Goal: Transaction & Acquisition: Purchase product/service

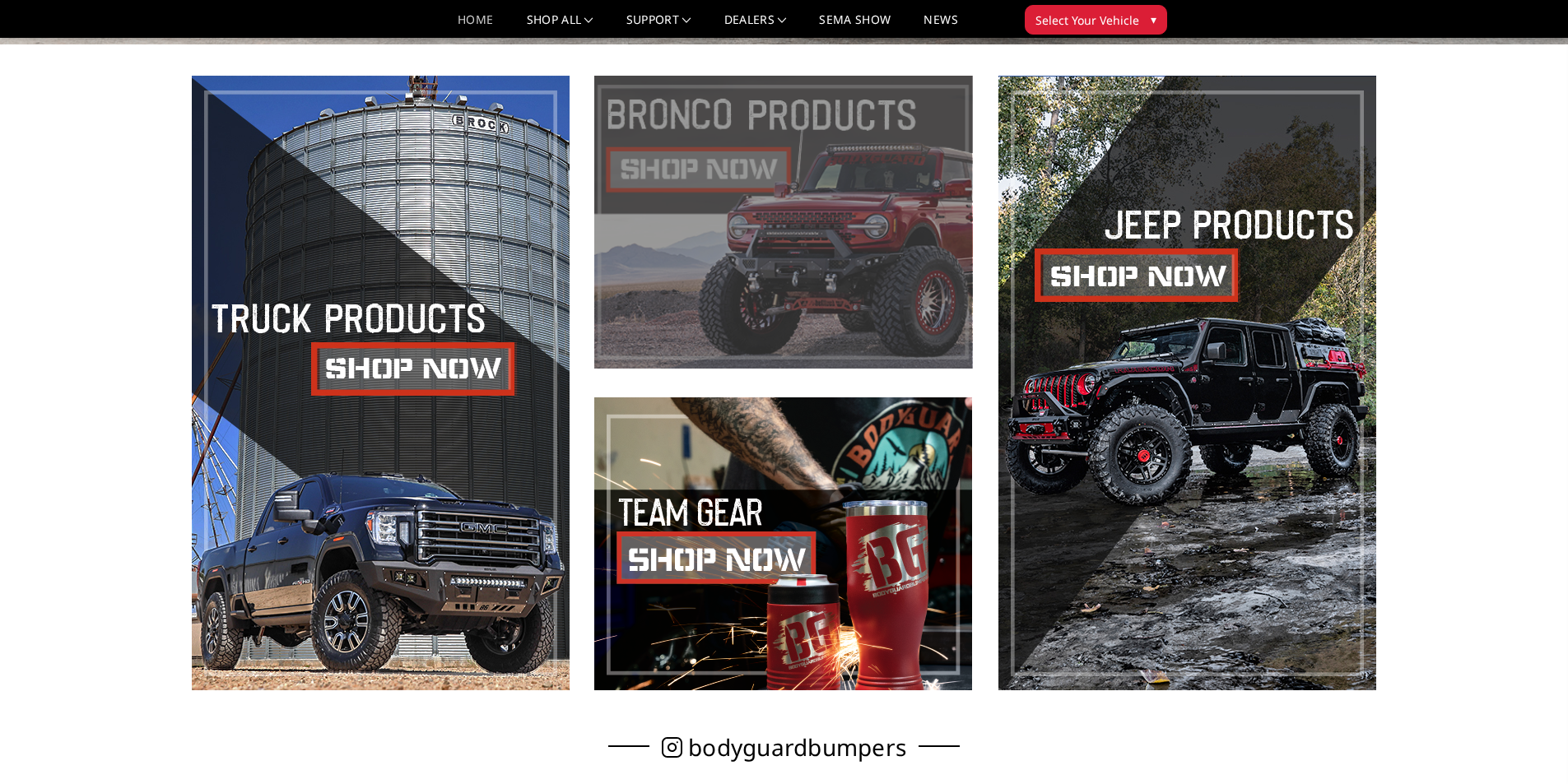
scroll to position [868, 0]
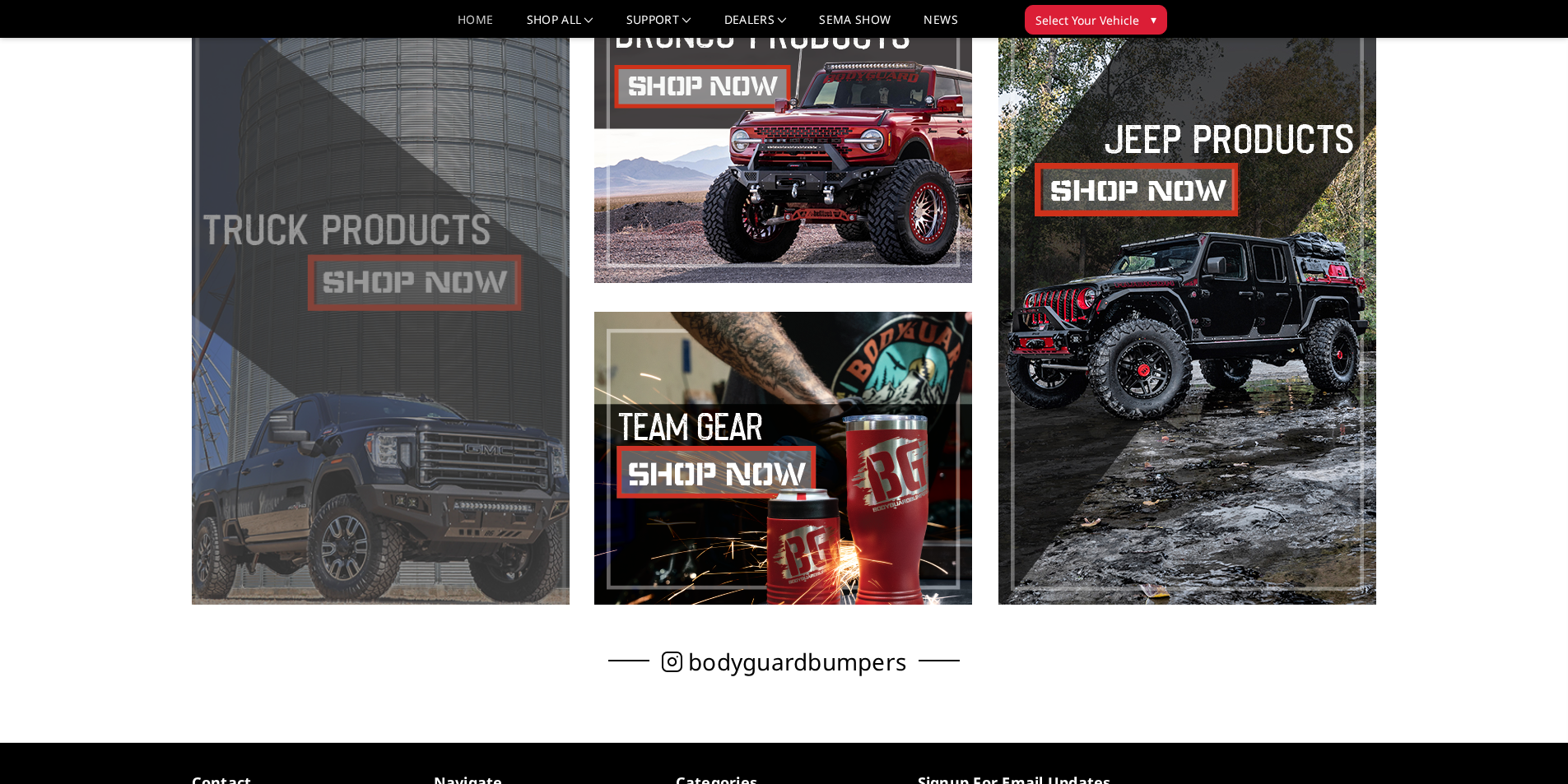
click at [377, 259] on span at bounding box center [381, 297] width 378 height 614
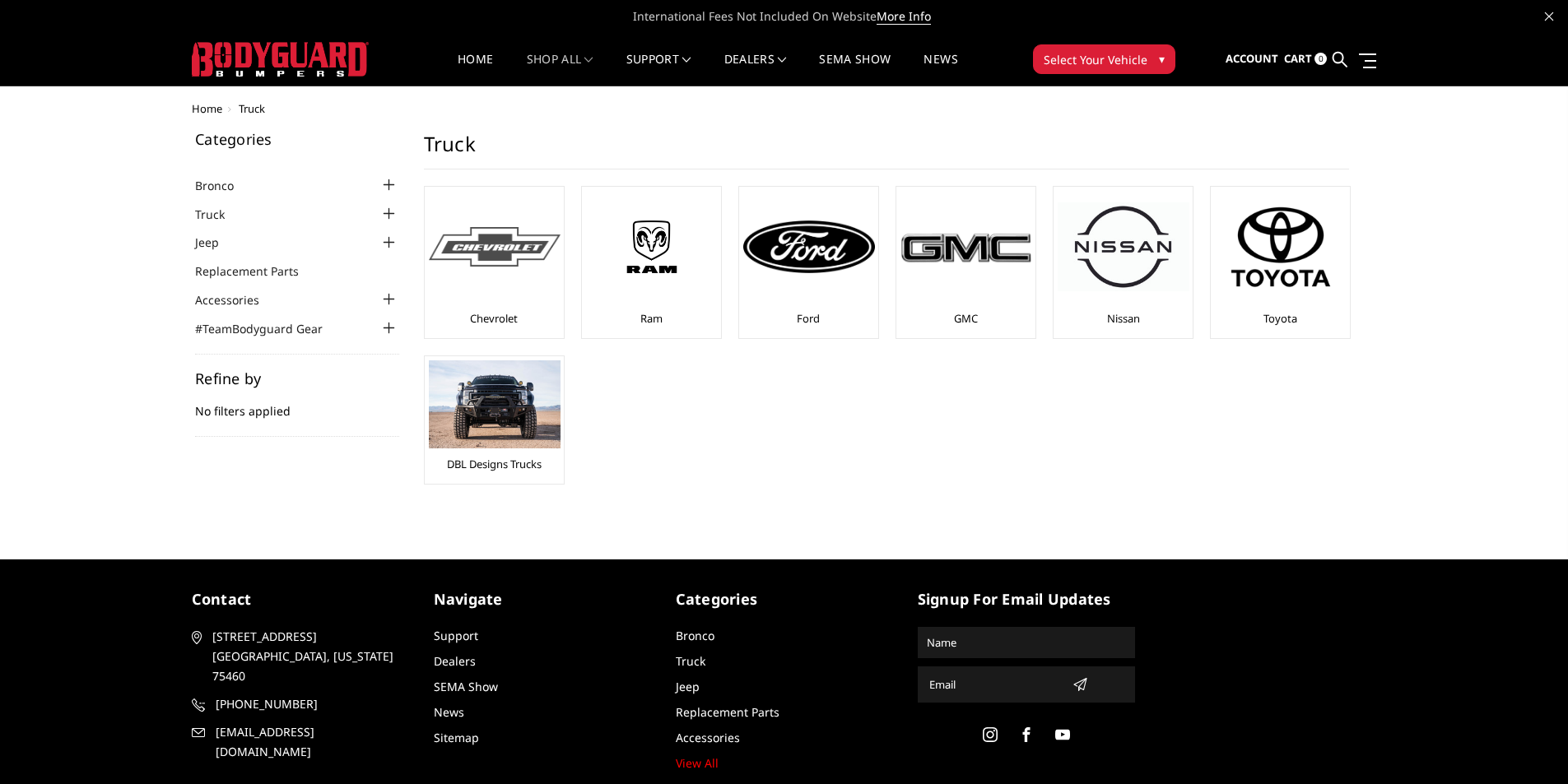
click at [498, 257] on img at bounding box center [494, 247] width 131 height 40
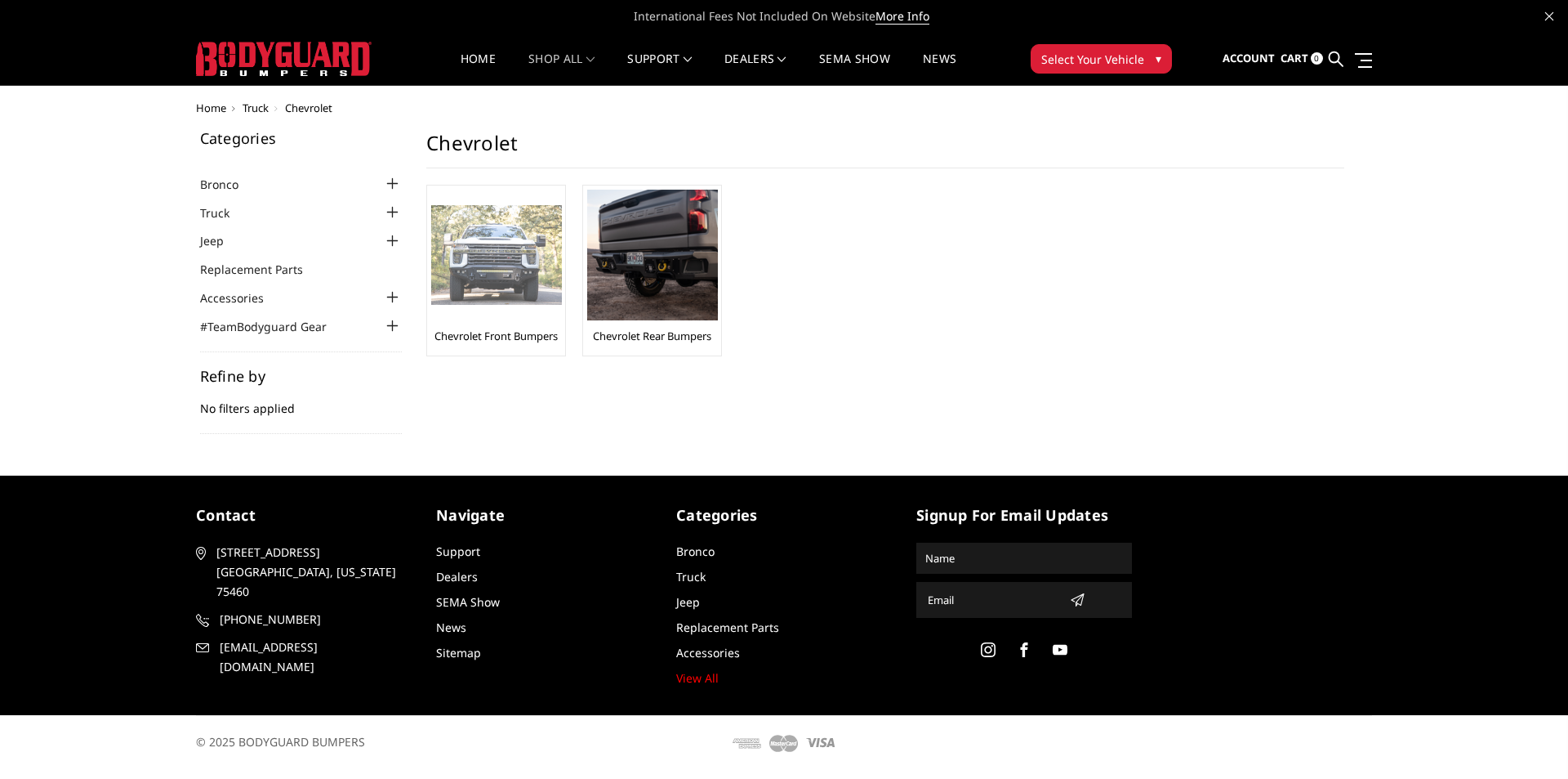
click at [534, 262] on img at bounding box center [496, 255] width 130 height 100
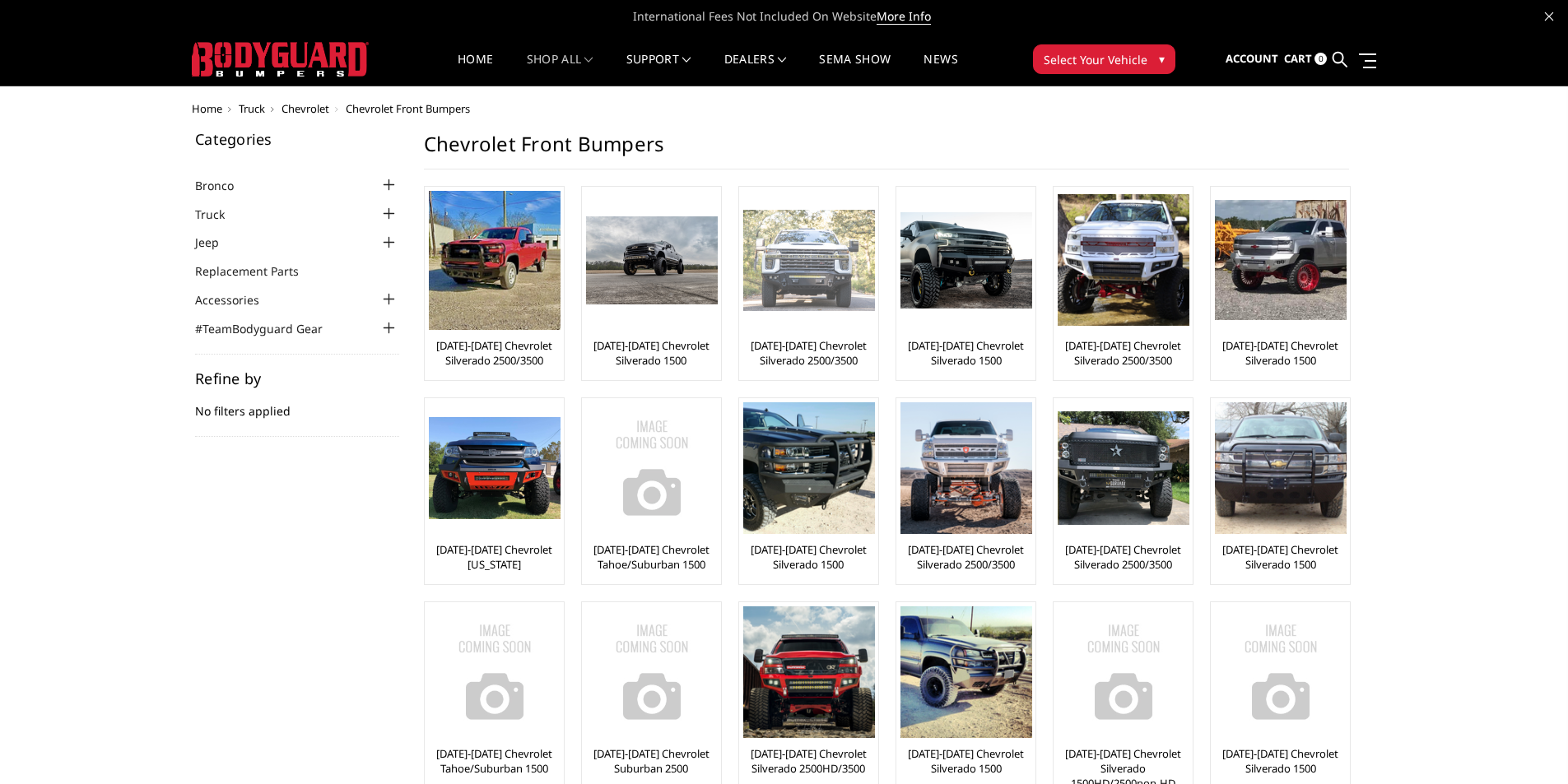
click at [794, 269] on img at bounding box center [809, 260] width 131 height 101
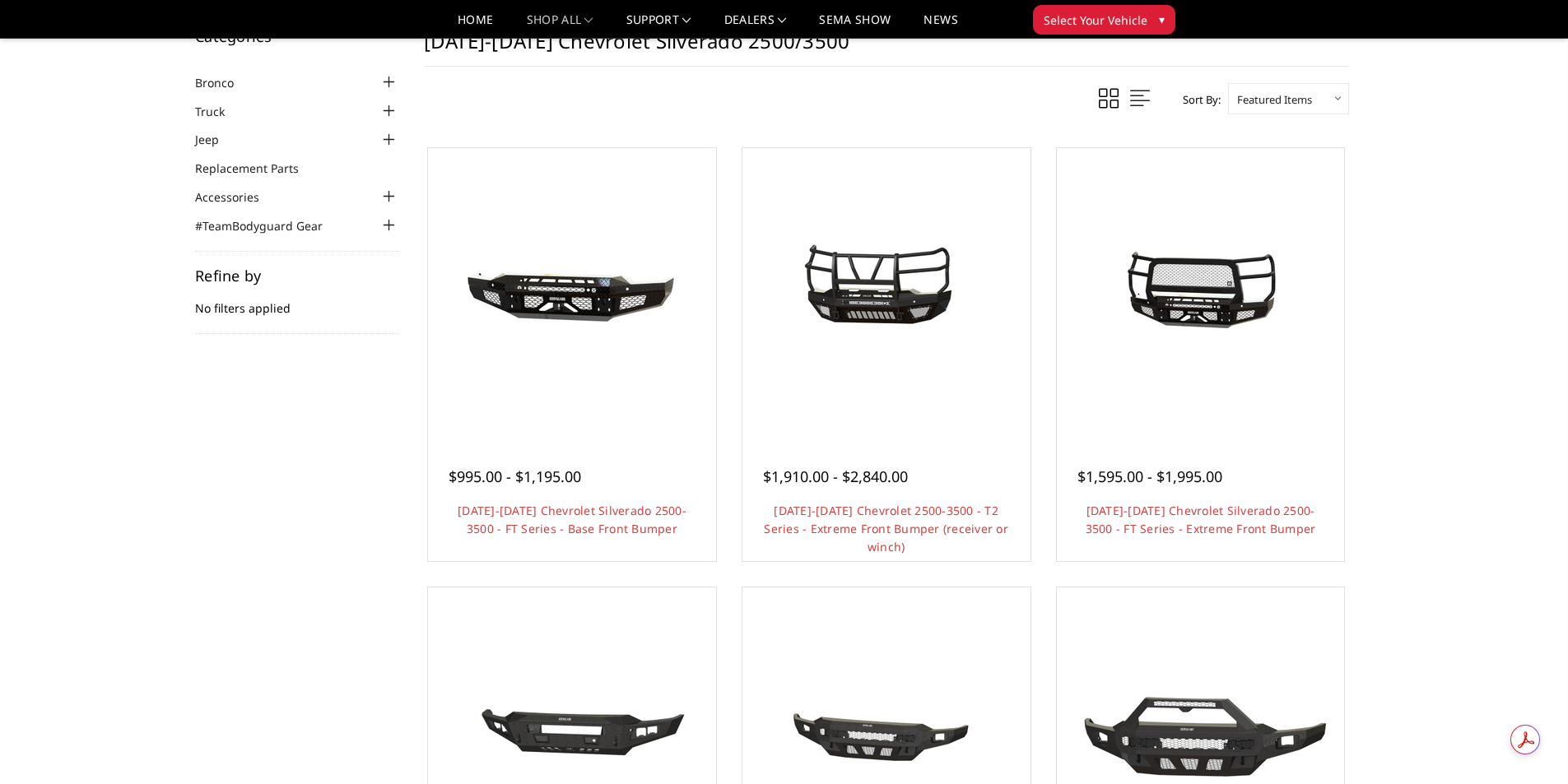
scroll to position [165, 0]
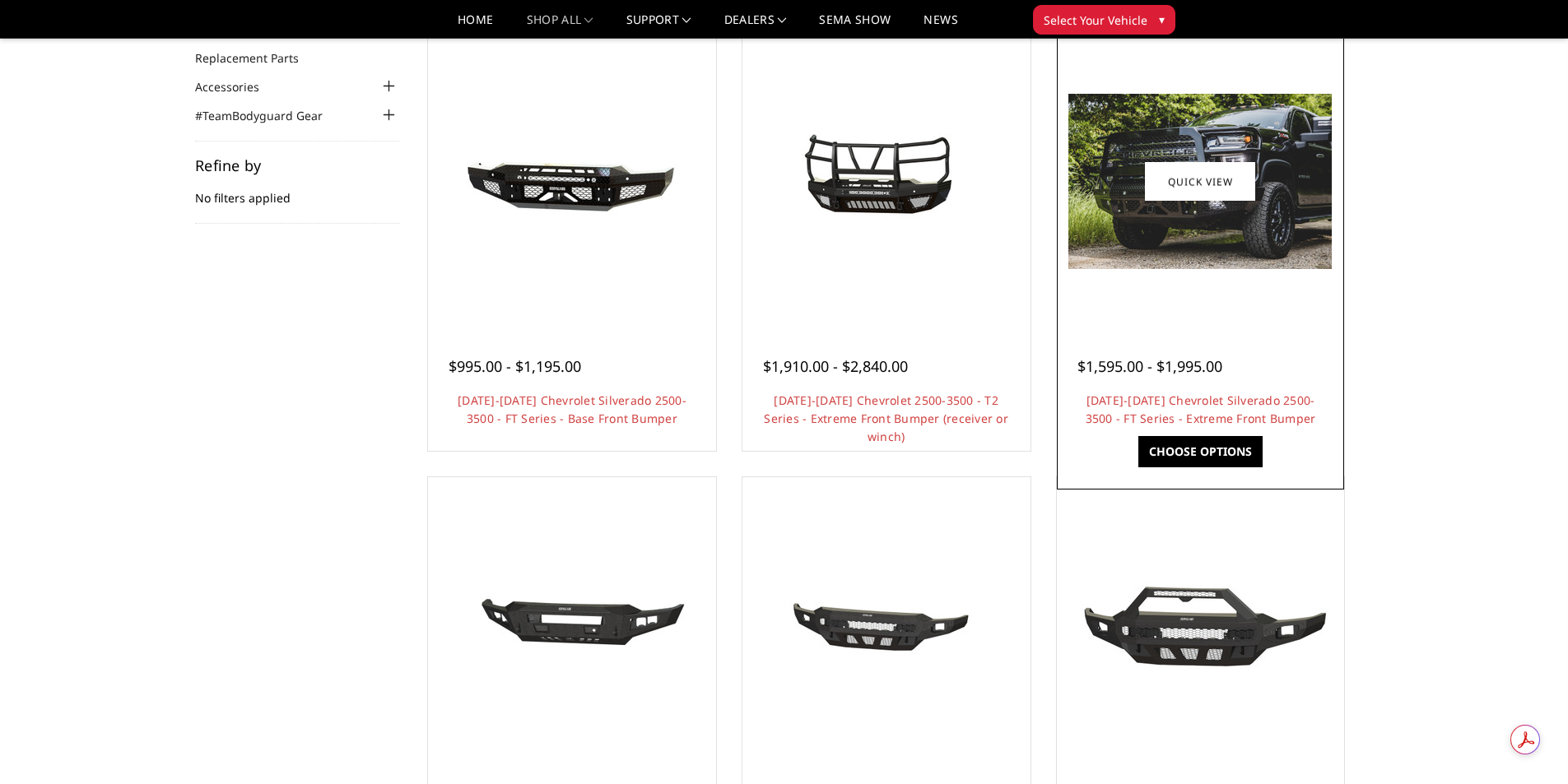
click at [1198, 259] on img at bounding box center [1199, 181] width 263 height 176
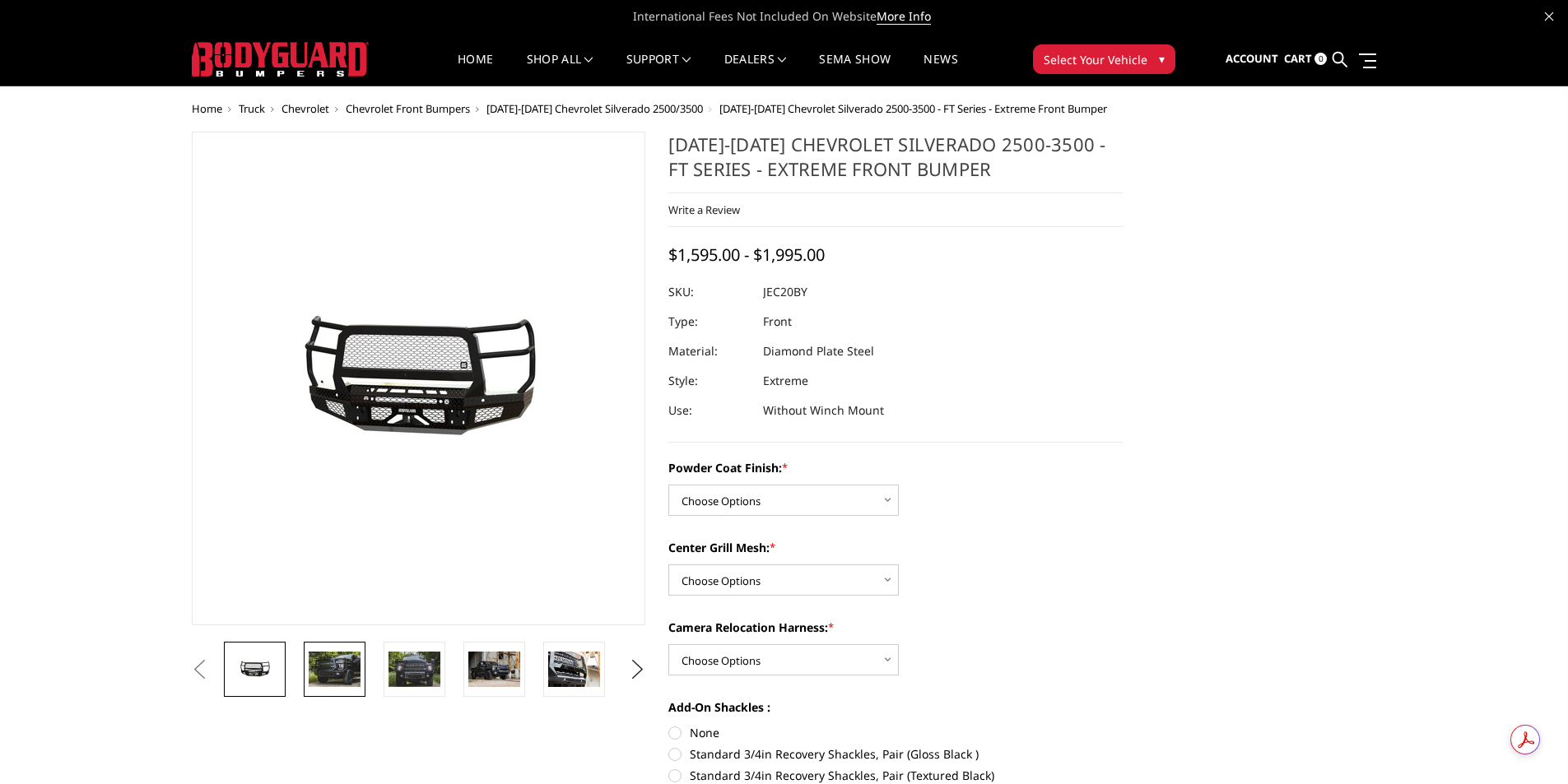
click at [348, 663] on img at bounding box center [335, 668] width 52 height 34
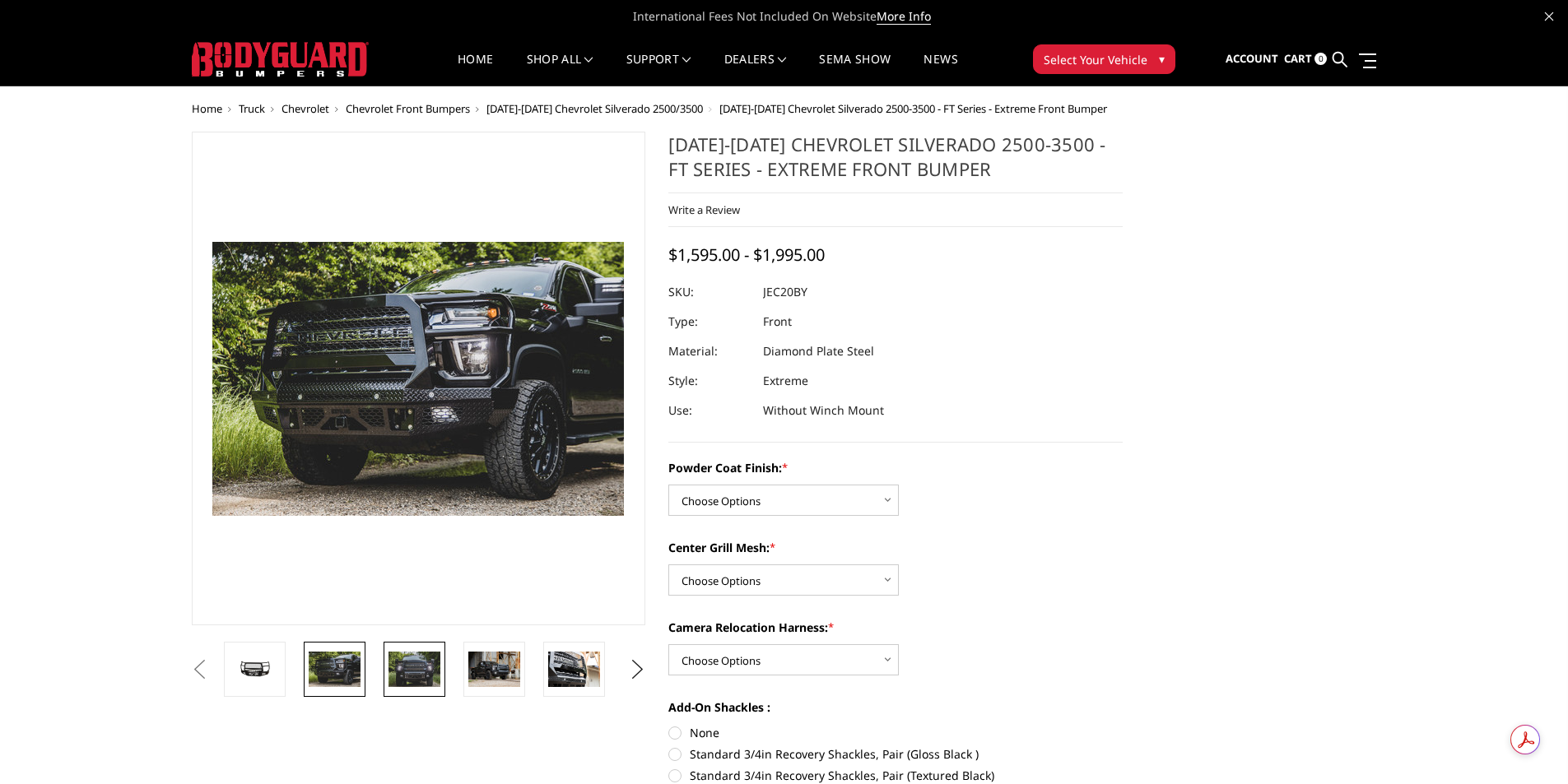
click at [402, 666] on img at bounding box center [414, 668] width 52 height 34
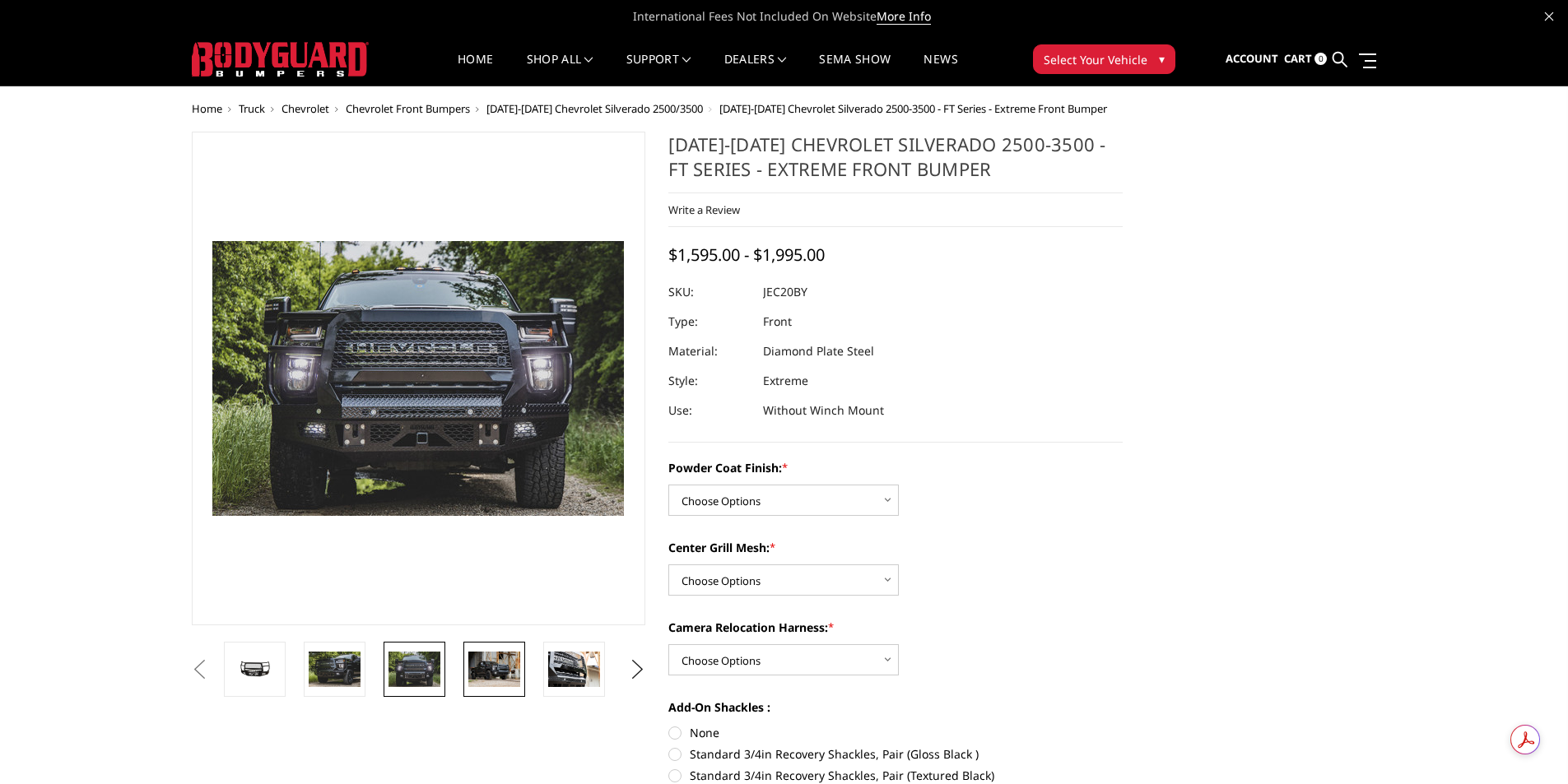
click at [473, 672] on img at bounding box center [494, 668] width 52 height 34
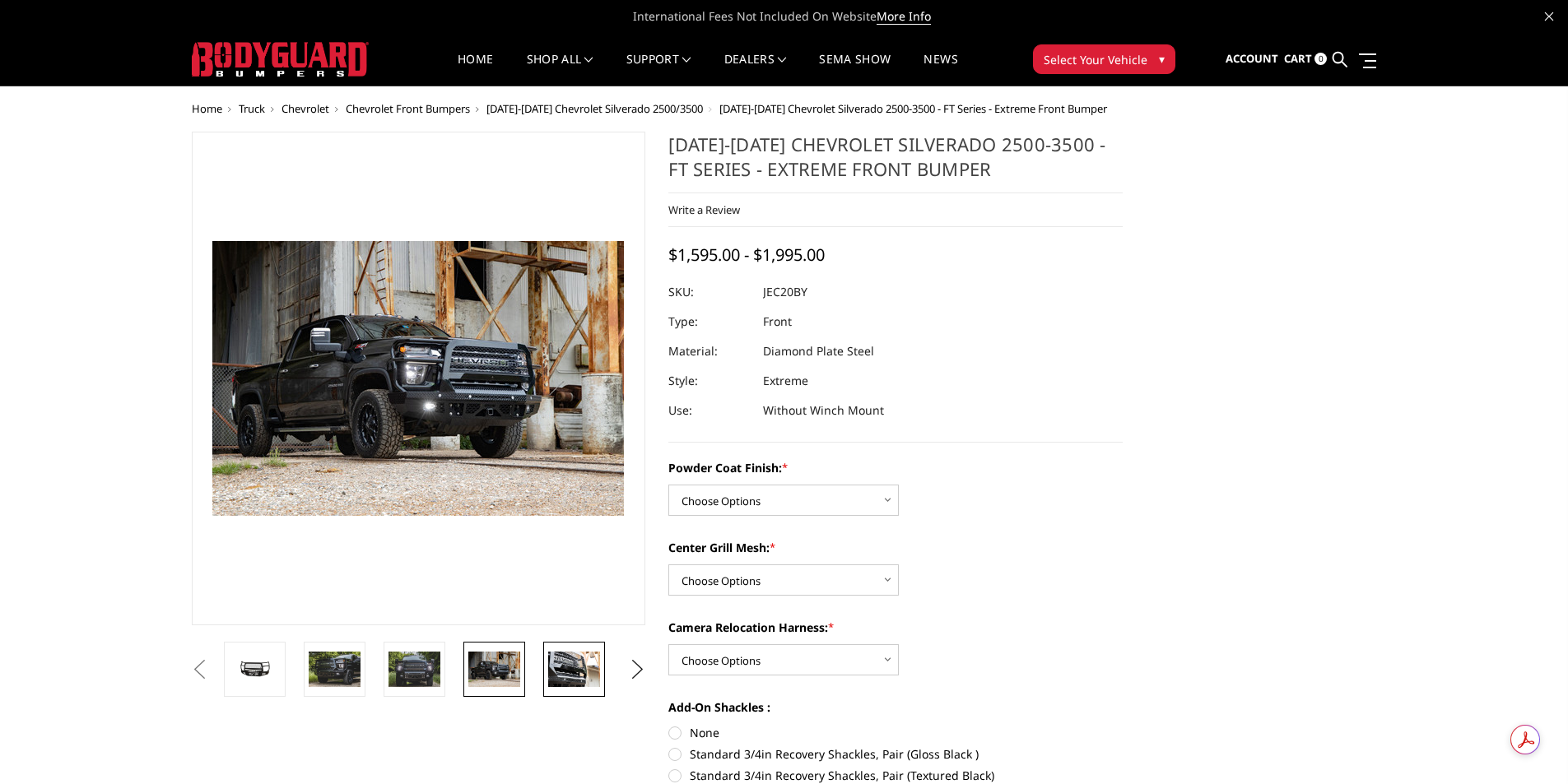
click at [553, 668] on img at bounding box center [574, 668] width 52 height 34
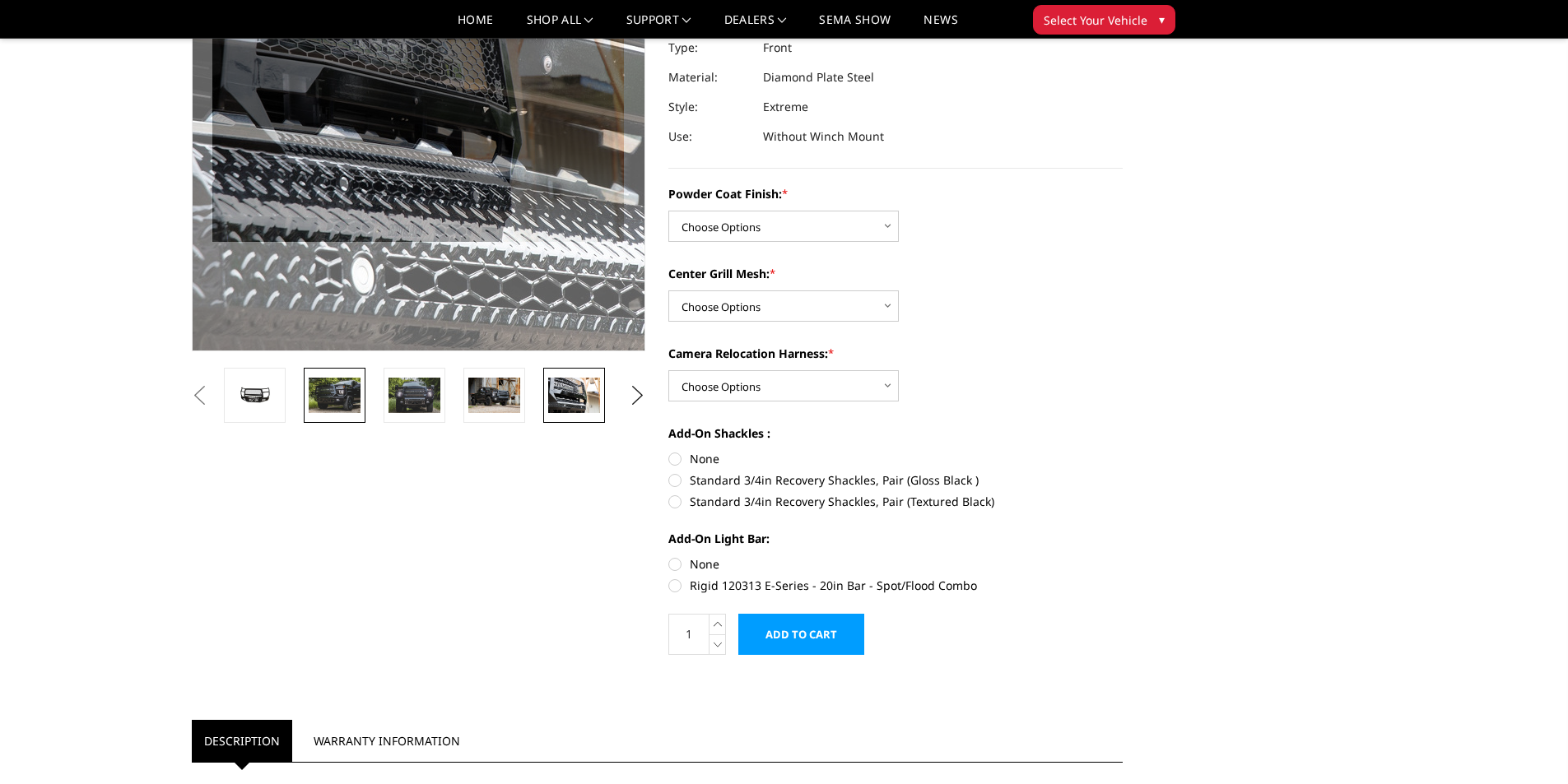
scroll to position [247, 0]
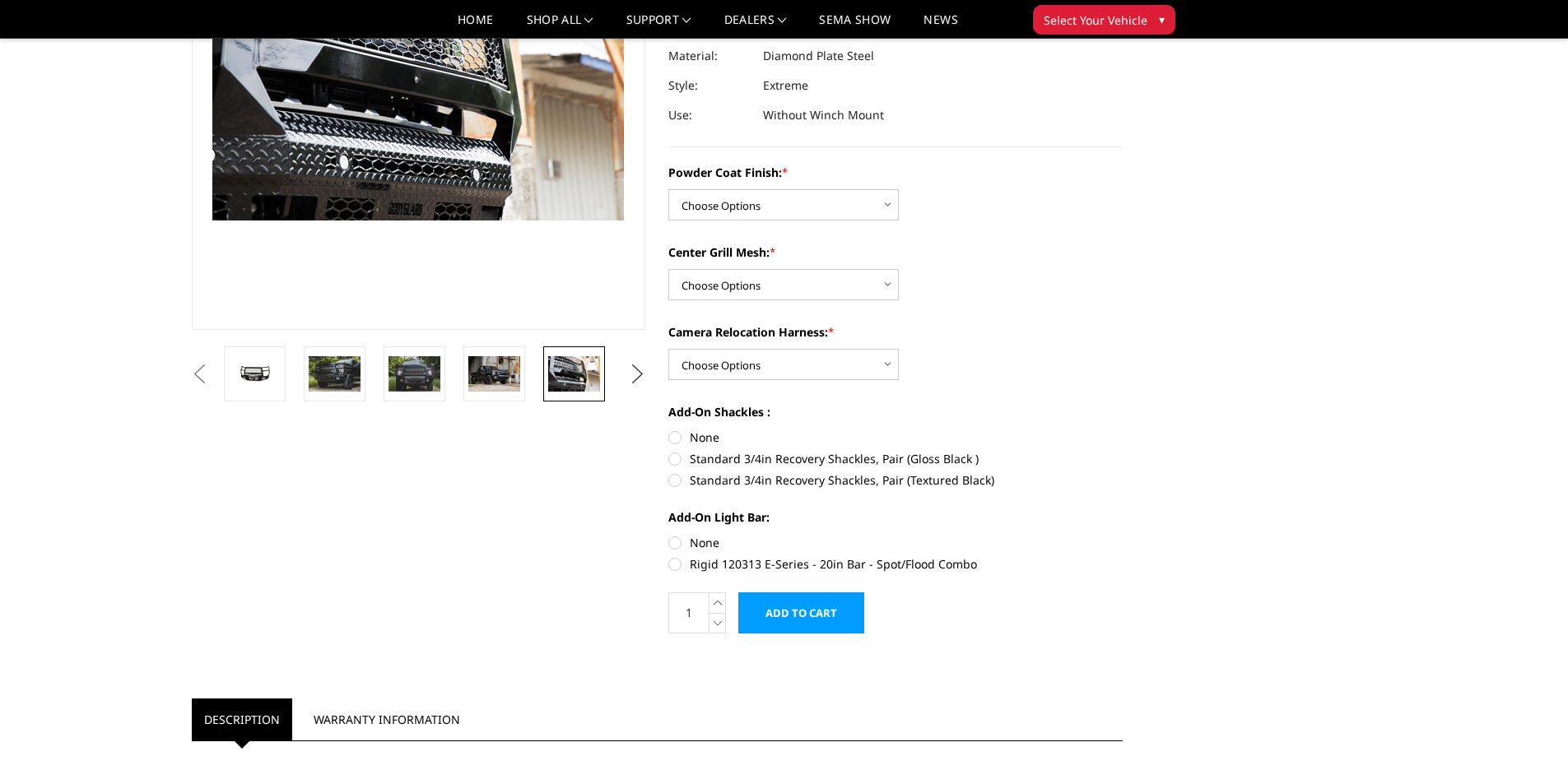
click at [632, 385] on button "Next" at bounding box center [637, 374] width 25 height 25
click at [561, 384] on img at bounding box center [574, 373] width 52 height 34
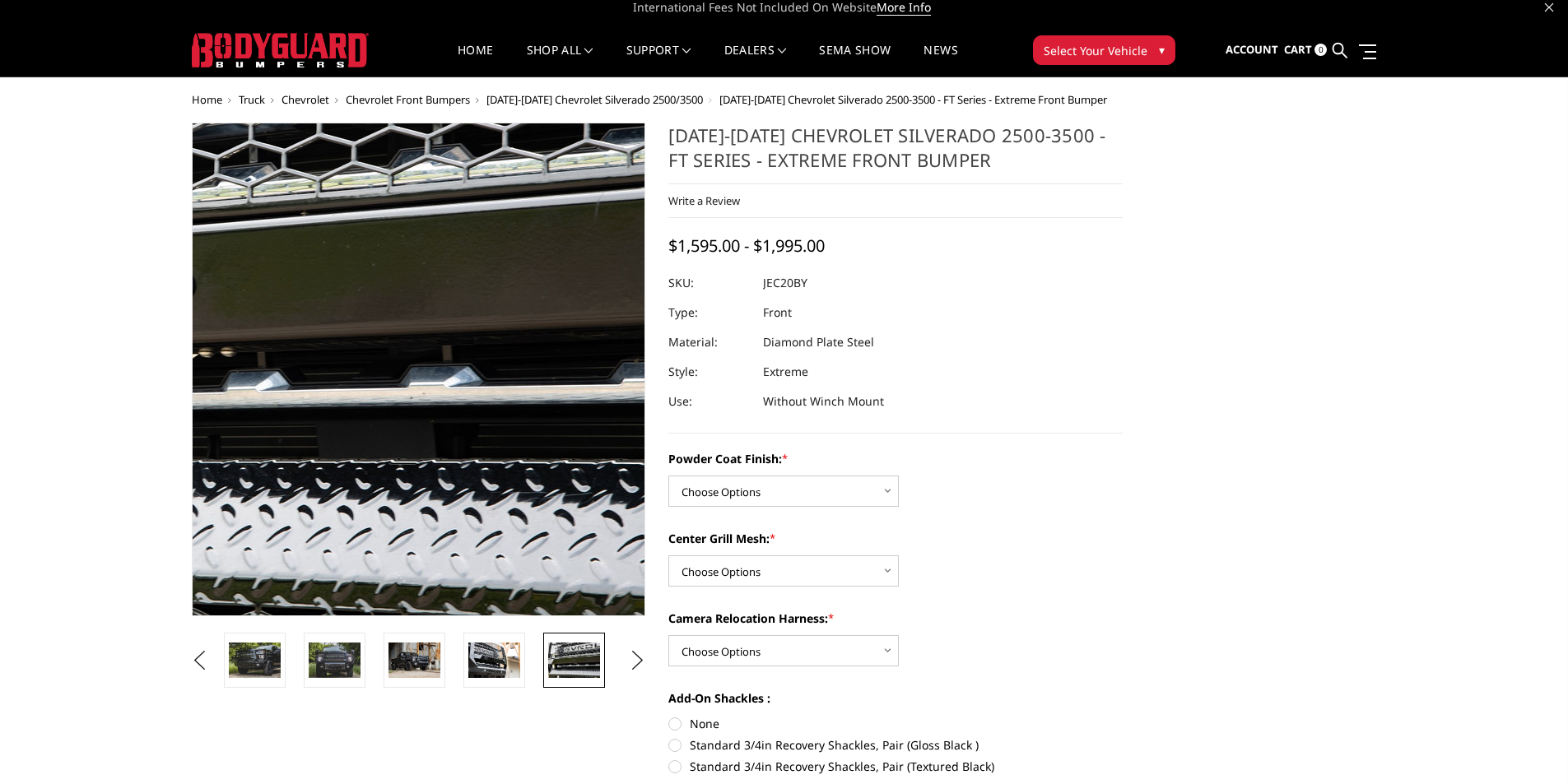
scroll to position [0, 0]
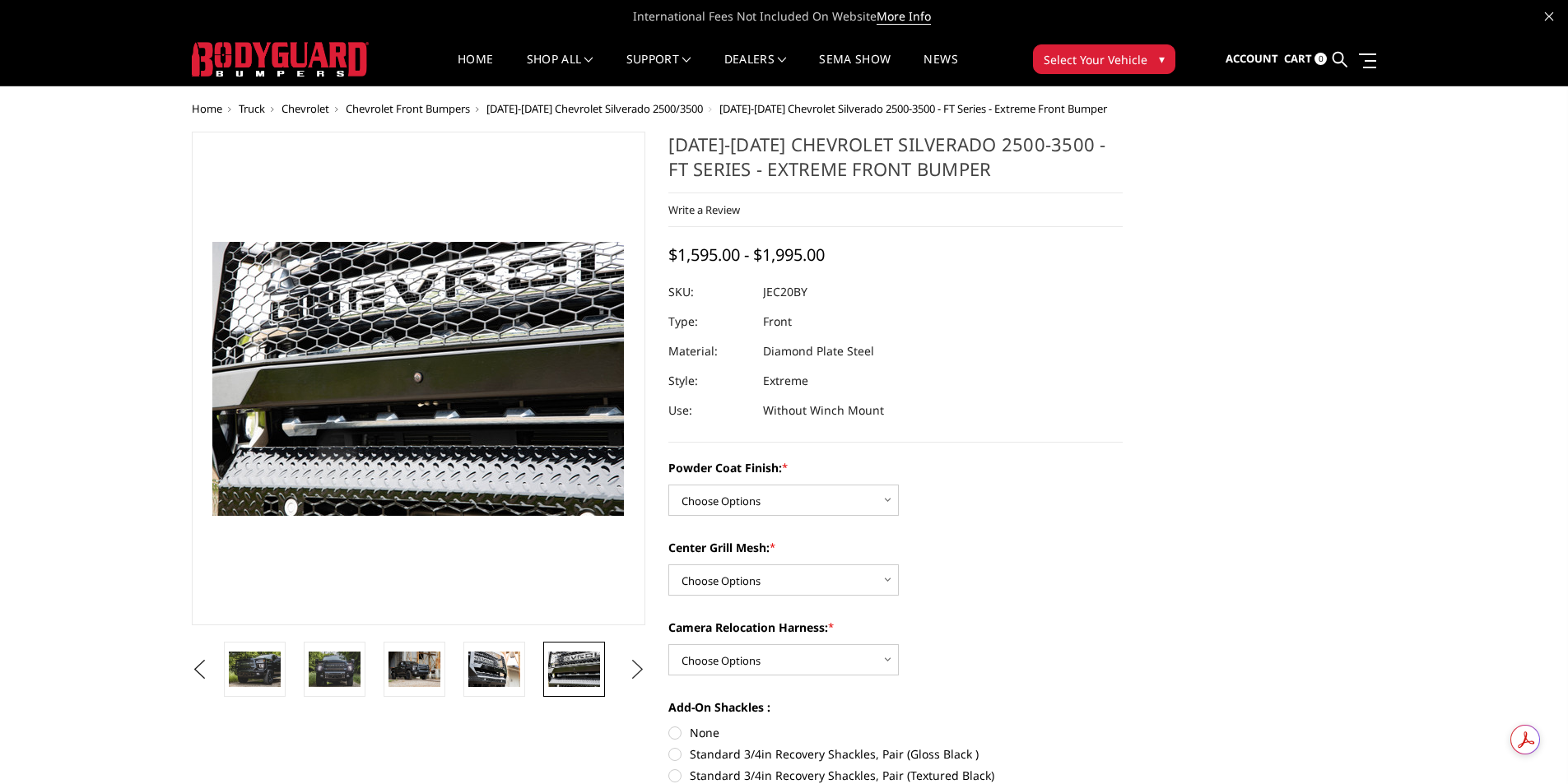
click at [636, 673] on button "Next" at bounding box center [637, 669] width 25 height 25
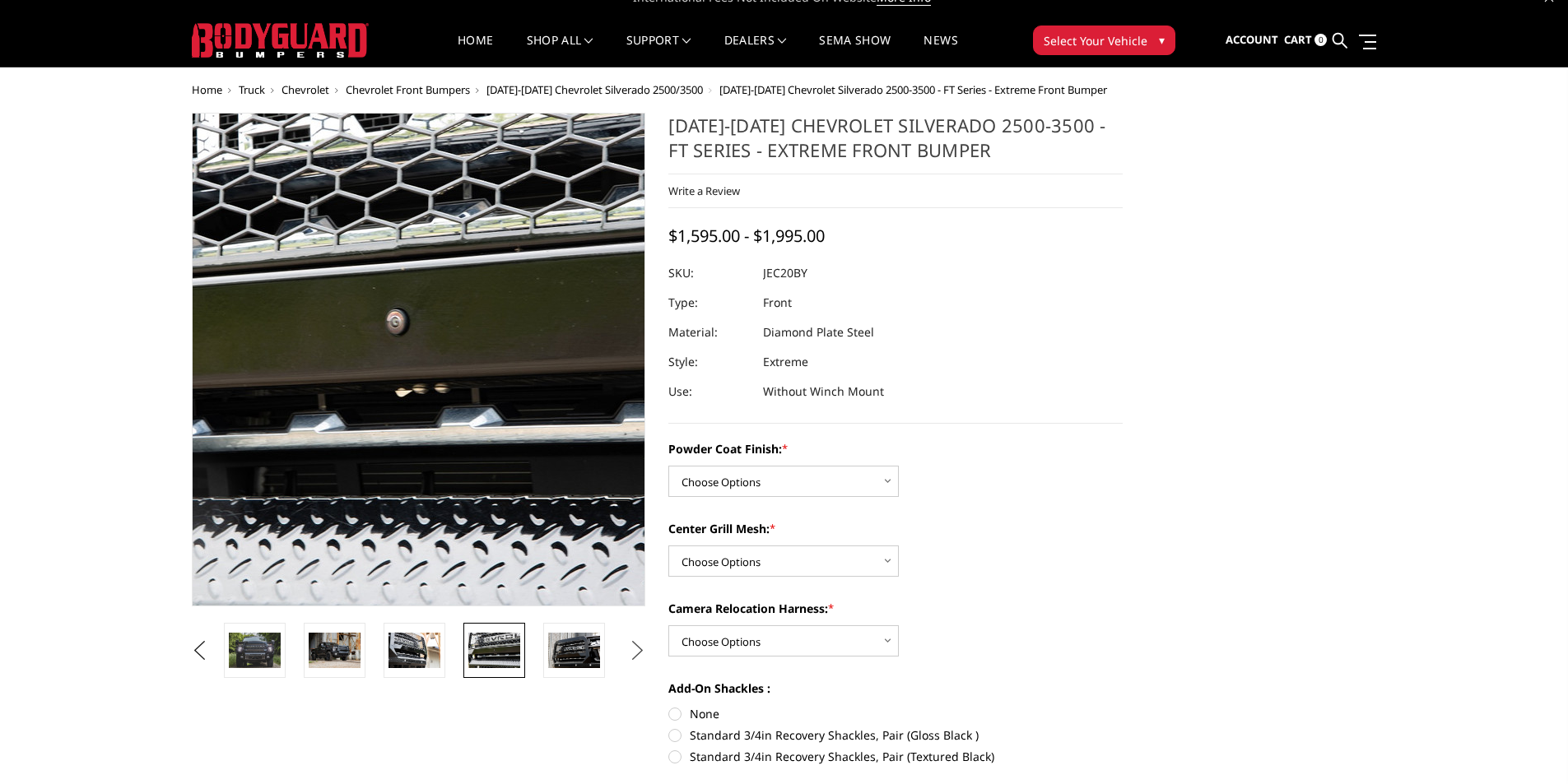
scroll to position [82, 0]
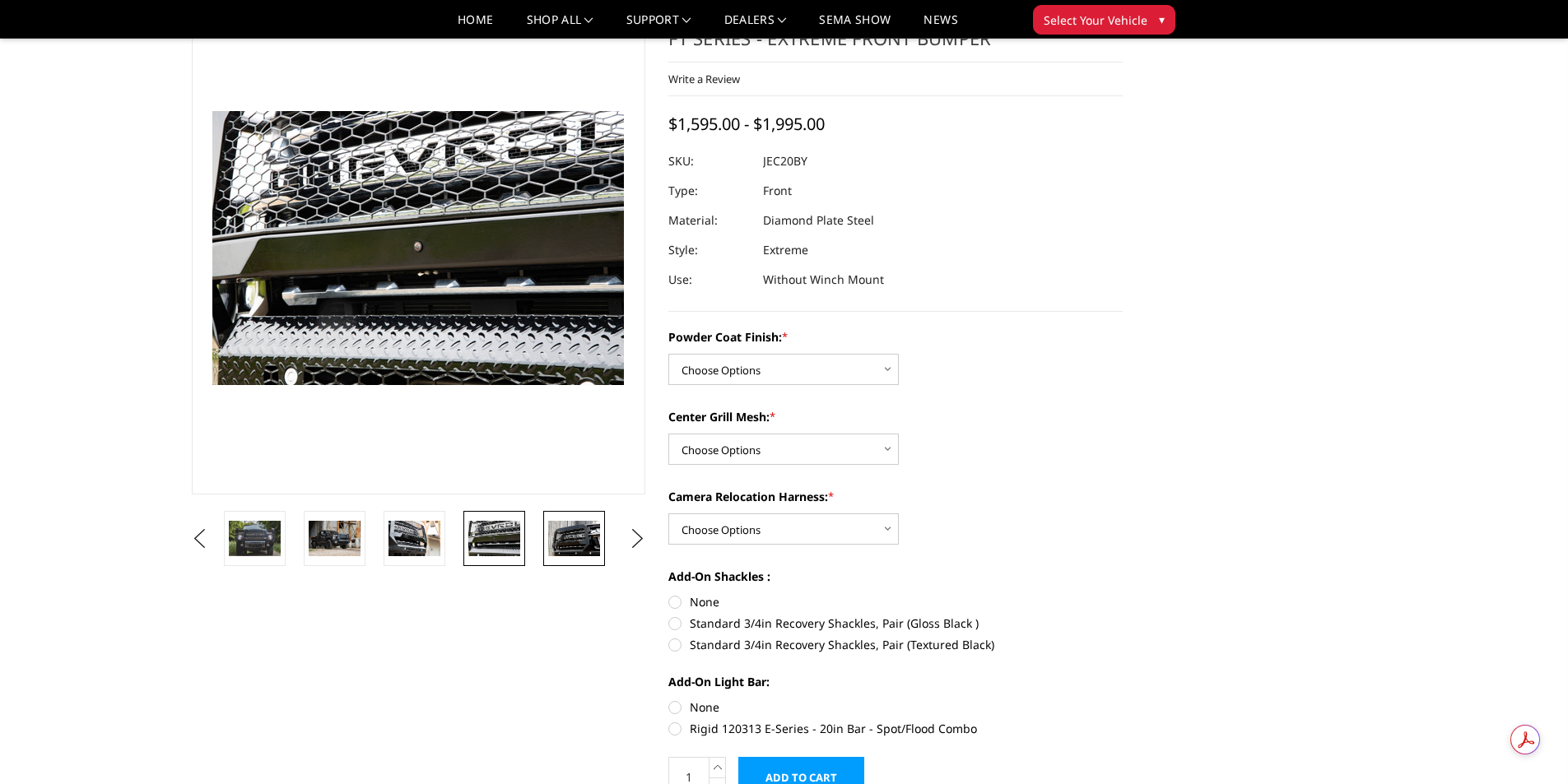
click at [558, 552] on img at bounding box center [574, 537] width 52 height 34
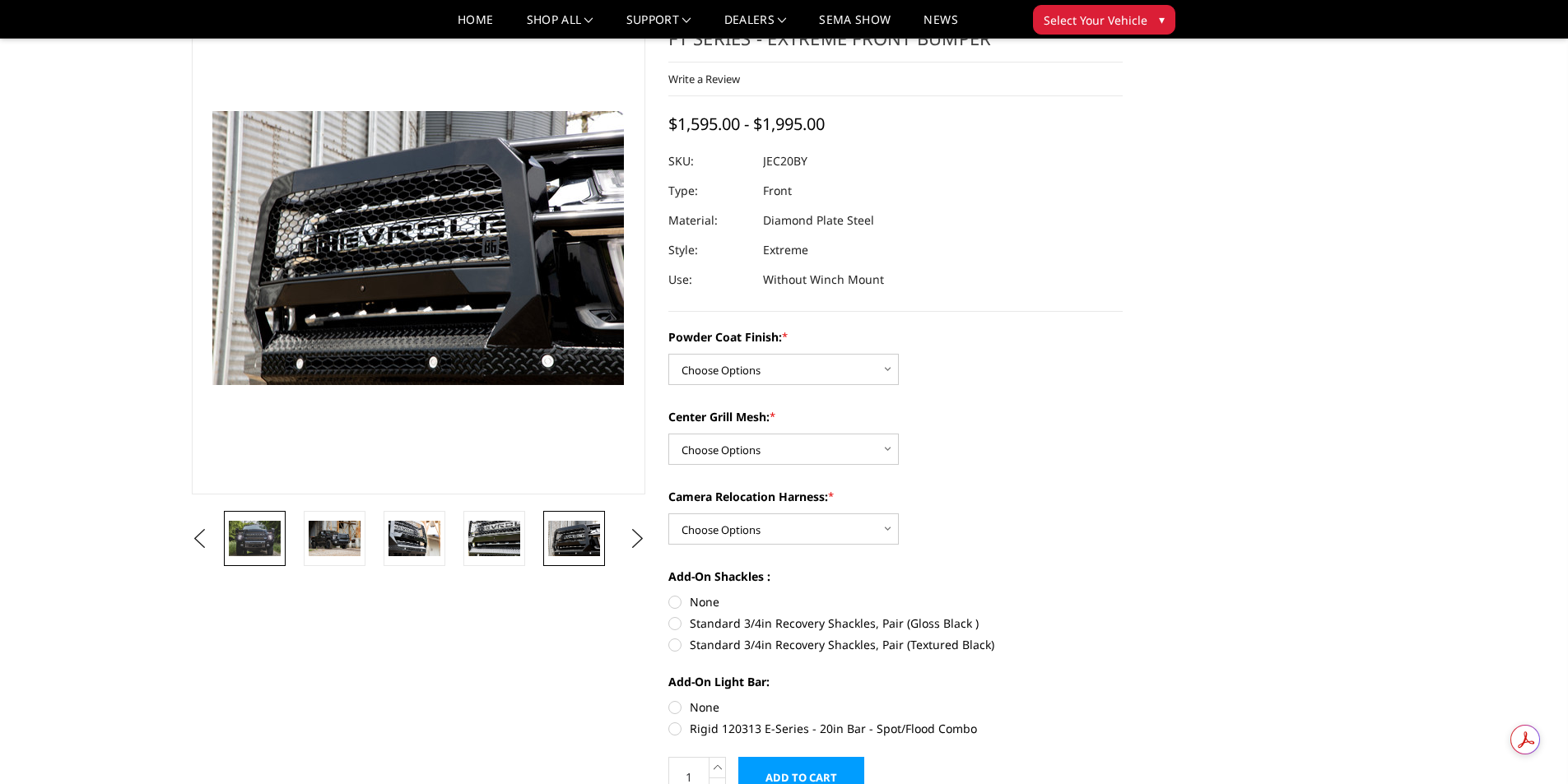
click at [277, 550] on img at bounding box center [255, 537] width 52 height 34
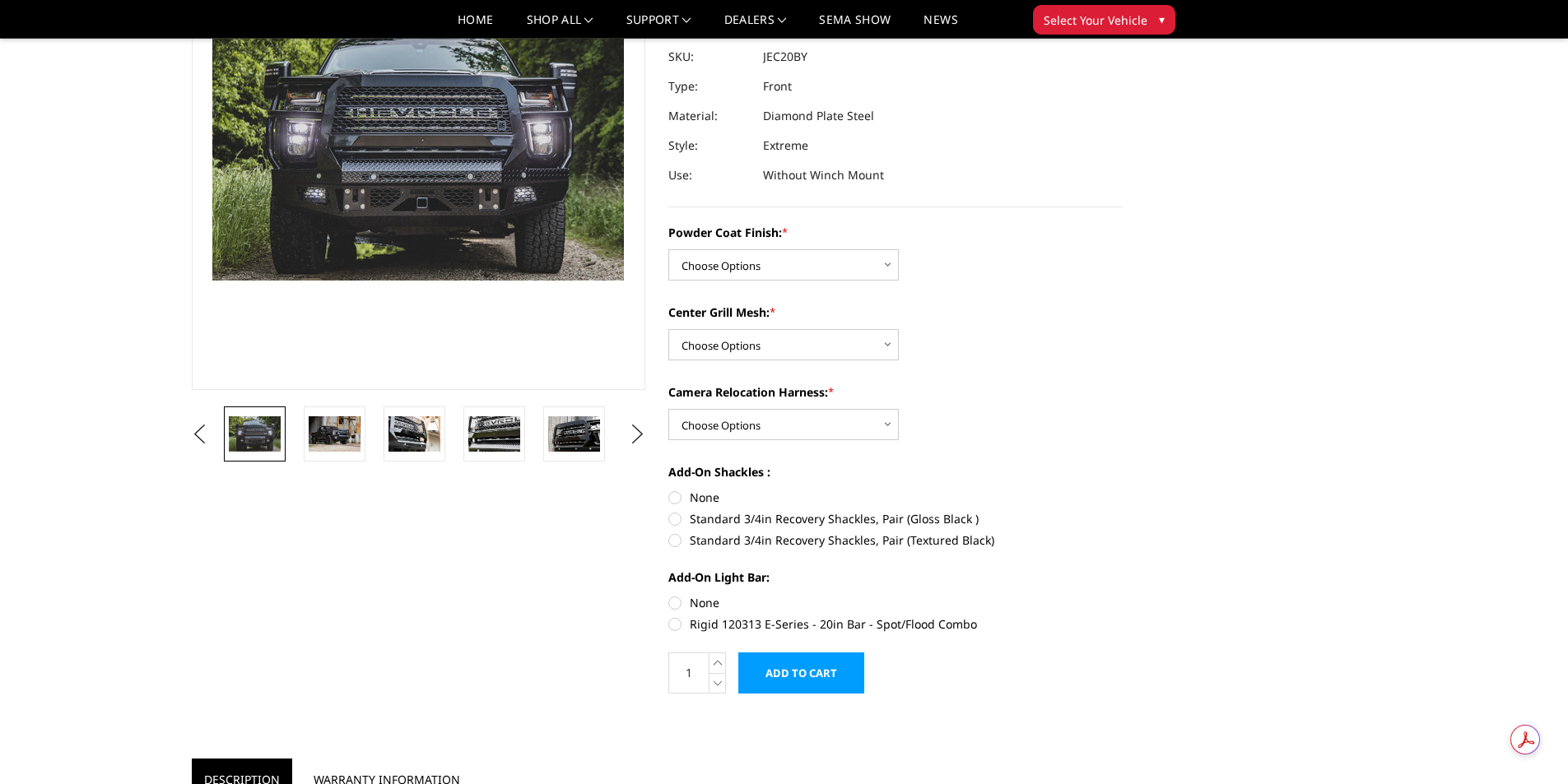
scroll to position [41, 0]
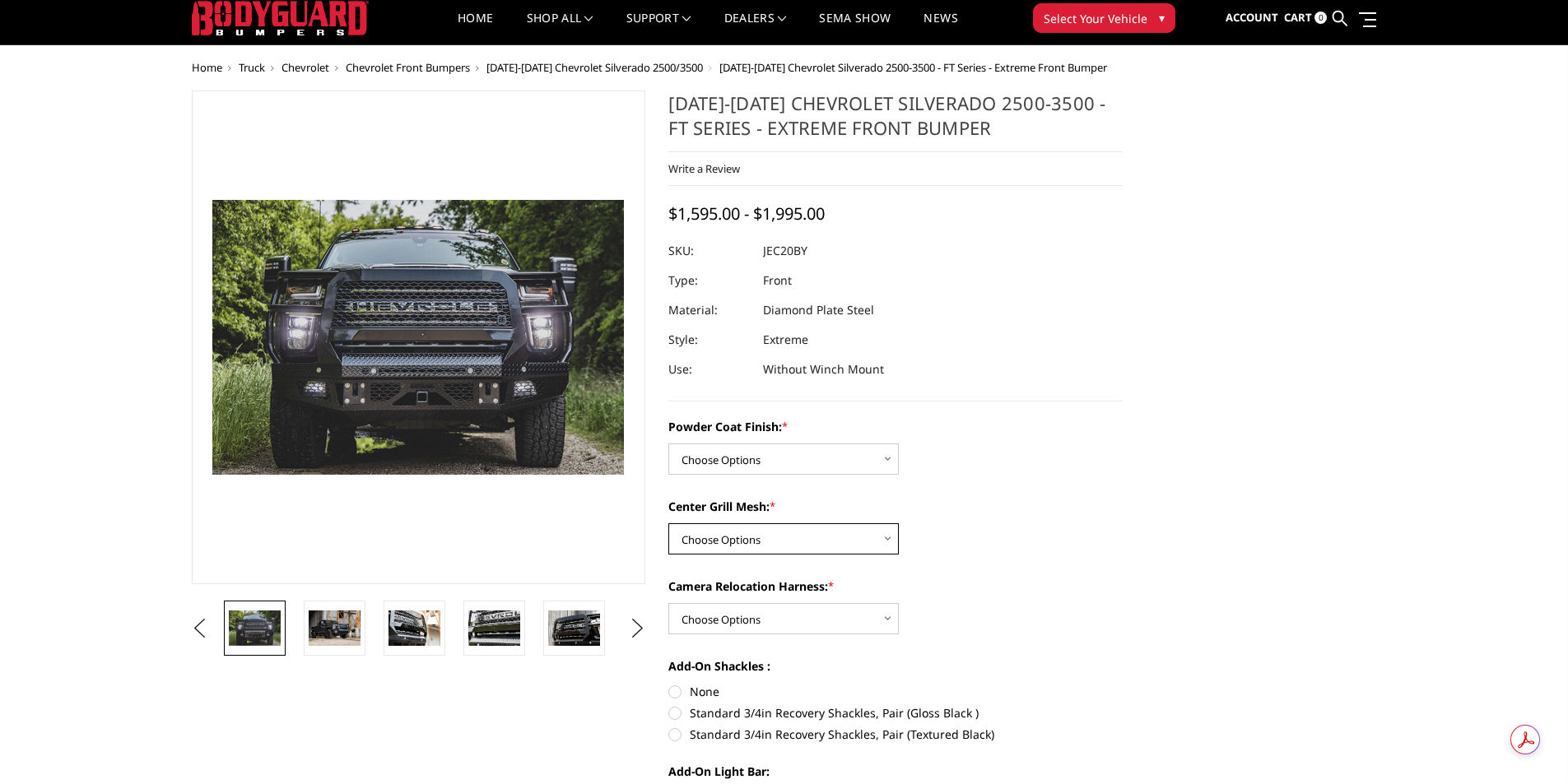
click at [746, 531] on select "Choose Options WITH Expanded Metal in Center Grill WITHOUT Expanded Metal in Ce…" at bounding box center [784, 538] width 231 height 31
click at [993, 624] on div "Camera Relocation Harness: * Choose Options WITH Camera Relocation Harness WITH…" at bounding box center [895, 606] width 454 height 57
click at [857, 619] on select "Choose Options WITH Camera Relocation Harness WITHOUT Camera Relocation Harness" at bounding box center [784, 618] width 231 height 31
